Goal: Find specific fact: Find contact information

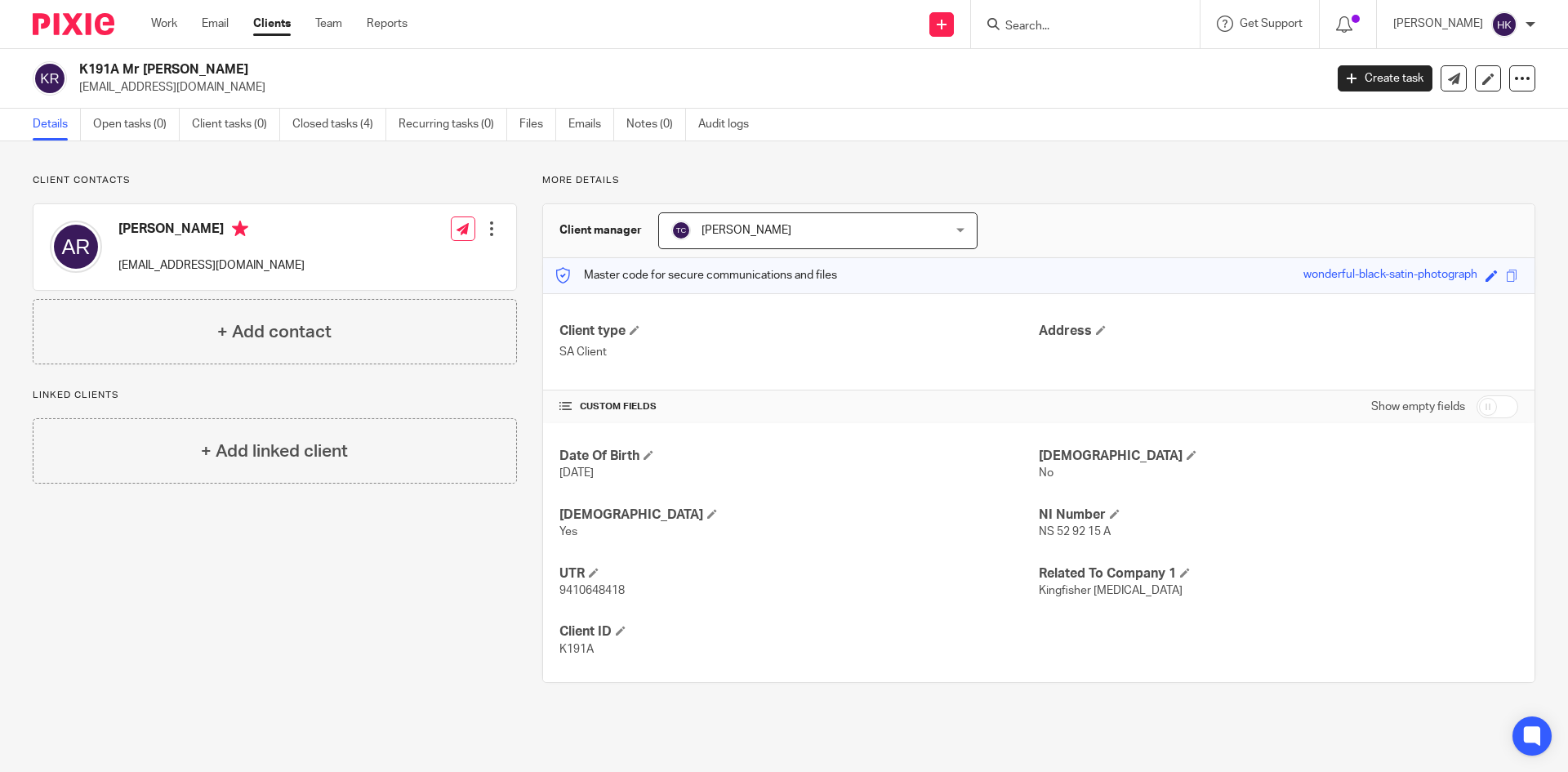
click at [1046, 24] on input "Search" at bounding box center [1077, 27] width 147 height 15
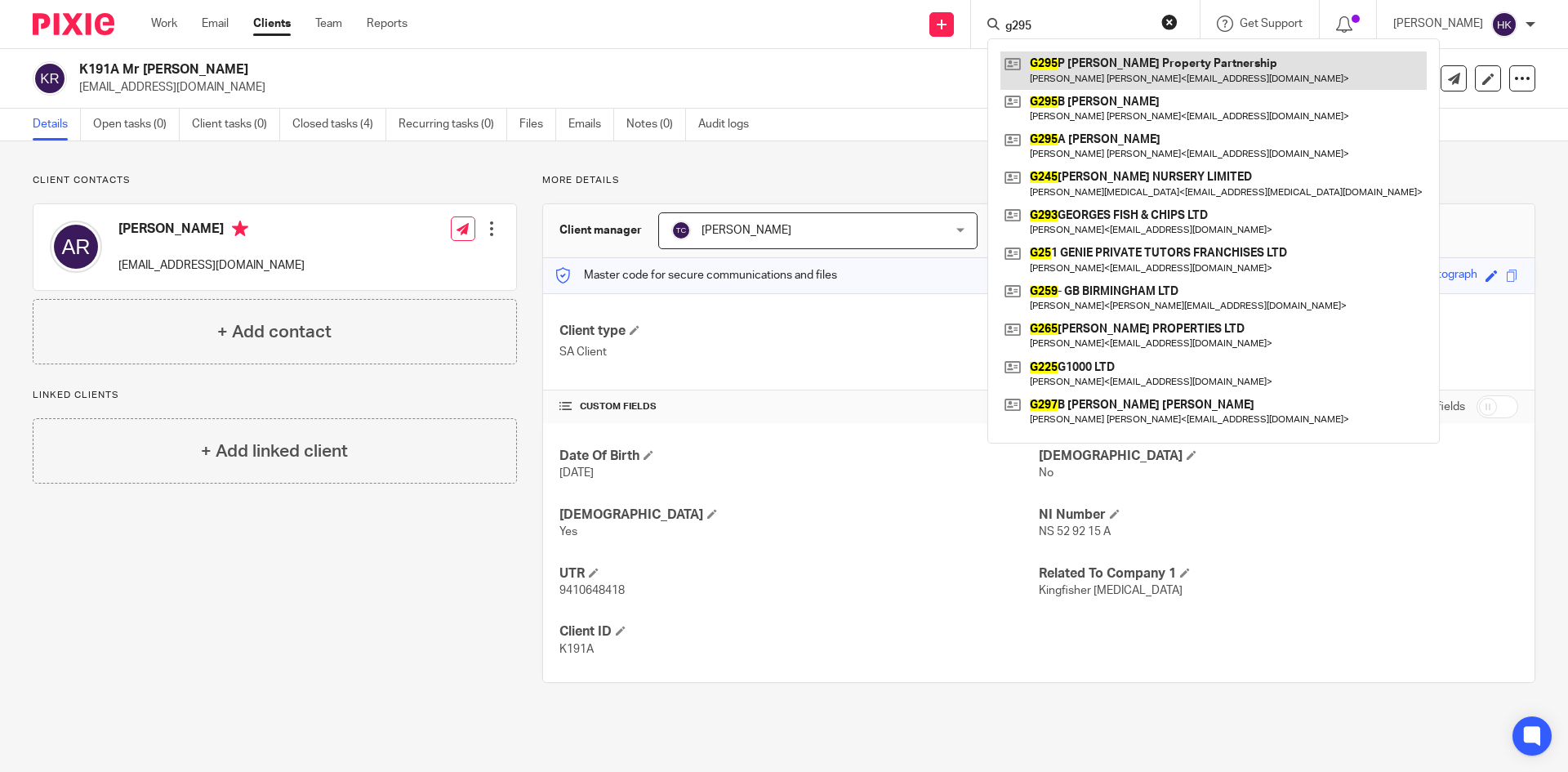
type input "g295"
drag, startPoint x: 1068, startPoint y: 75, endPoint x: 1054, endPoint y: 77, distance: 14.1
click at [1068, 75] on link at bounding box center [1213, 70] width 426 height 37
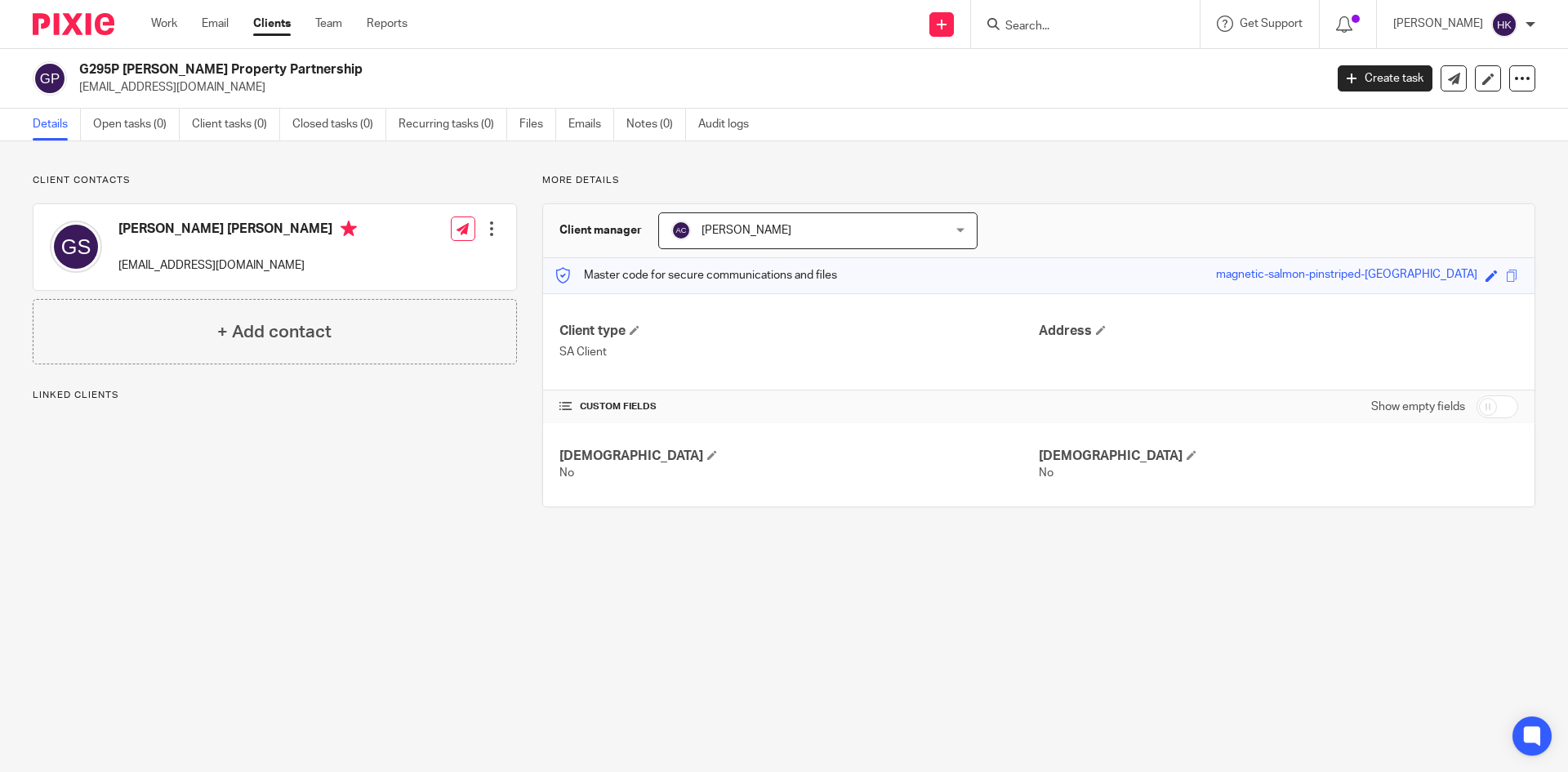
click at [206, 106] on div "G295P [PERSON_NAME] Property Partnership [EMAIL_ADDRESS][DOMAIN_NAME] Create ta…" at bounding box center [784, 78] width 1568 height 59
copy p "[EMAIL_ADDRESS][DOMAIN_NAME]"
